Goal: Check status: Check status

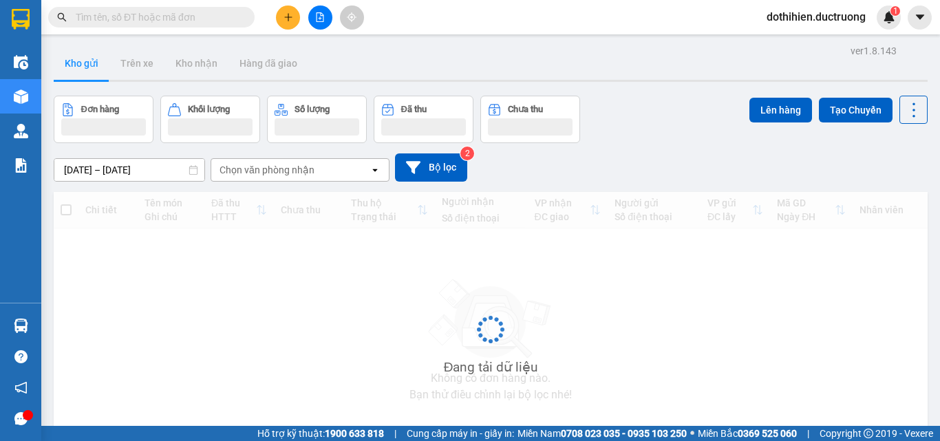
click at [198, 12] on input "text" at bounding box center [157, 17] width 162 height 15
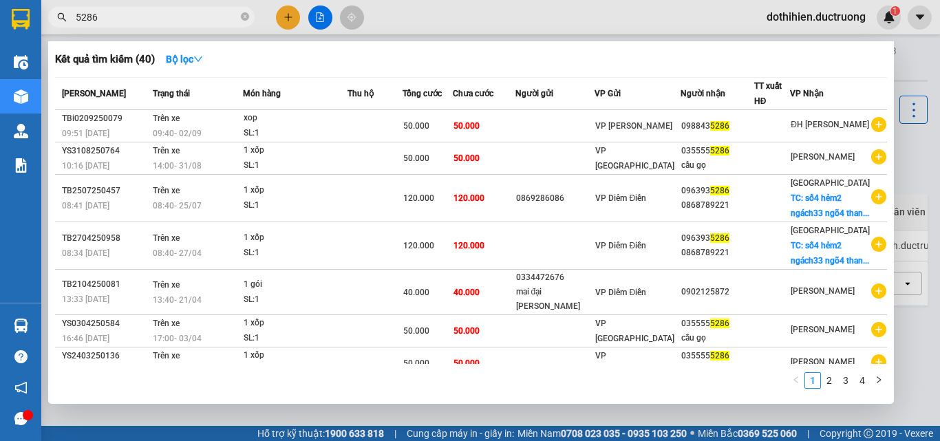
click at [138, 27] on span "5286" at bounding box center [151, 17] width 207 height 21
click at [143, 17] on input "5286" at bounding box center [157, 17] width 162 height 15
click at [144, 17] on input "5286" at bounding box center [157, 17] width 162 height 15
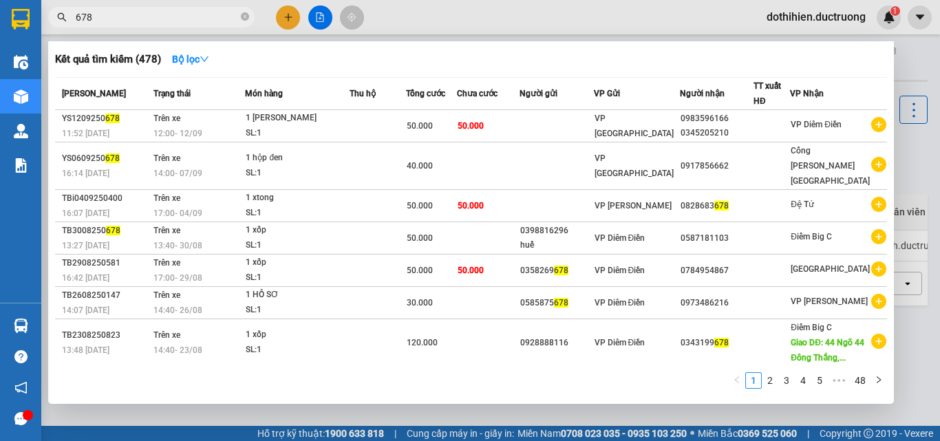
type input "678"
drag, startPoint x: 299, startPoint y: 58, endPoint x: 240, endPoint y: 53, distance: 59.4
click at [297, 59] on div "Kết quả tìm kiếm ( 478 ) Bộ lọc" at bounding box center [471, 59] width 832 height 22
click at [143, 22] on input "678" at bounding box center [157, 17] width 162 height 15
